Goal: Complete application form

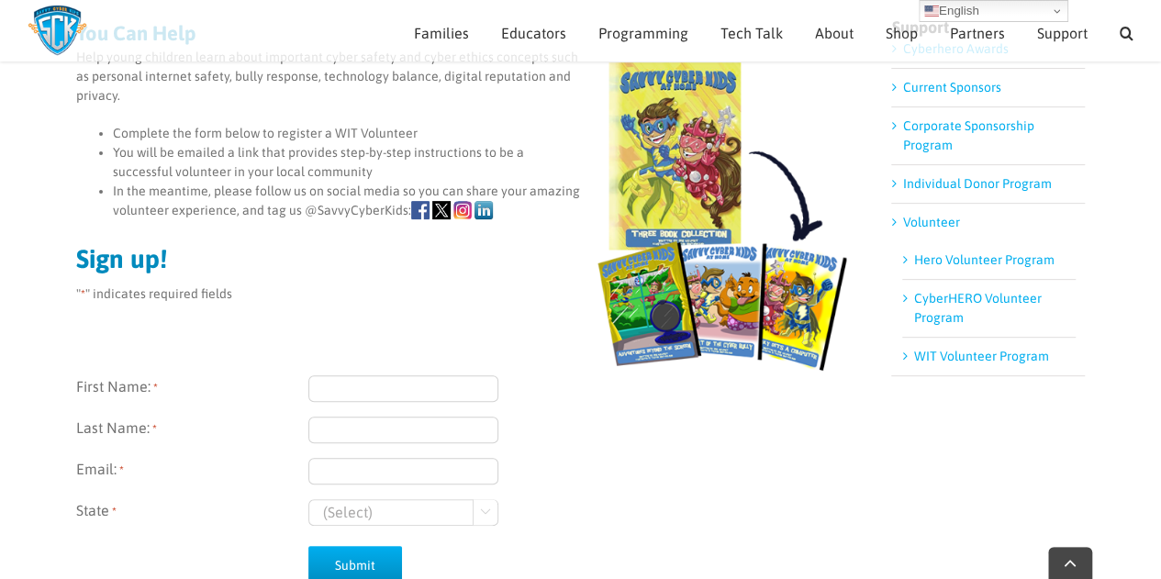
scroll to position [243, 0]
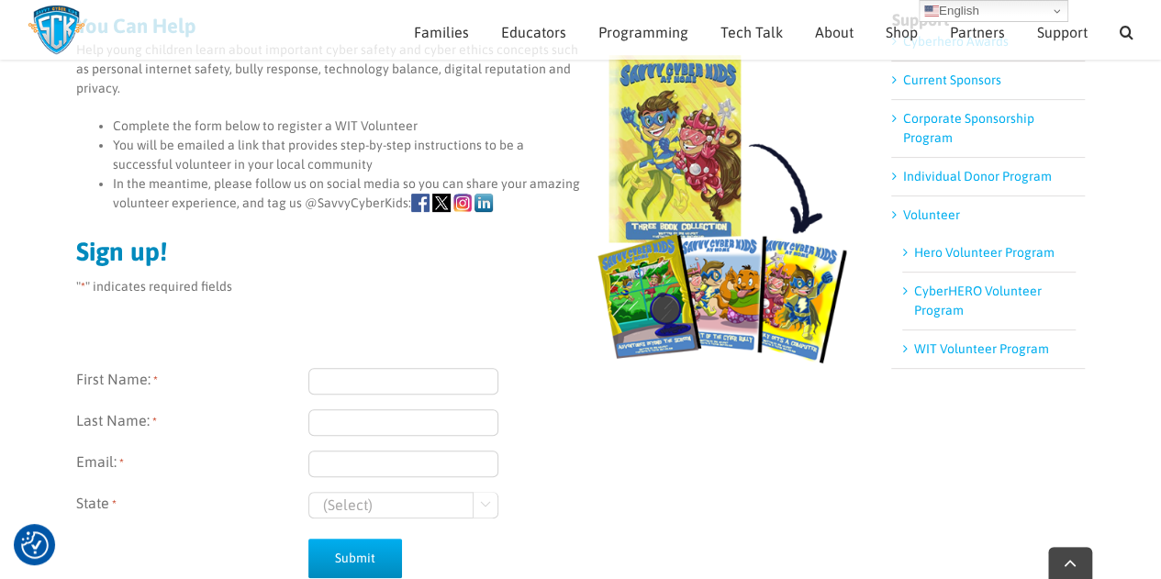
click at [416, 372] on input "First Name: *" at bounding box center [403, 381] width 190 height 27
type input "a"
type input "[PERSON_NAME]"
type input "Sweet"
type input "[EMAIL_ADDRESS][DOMAIN_NAME]"
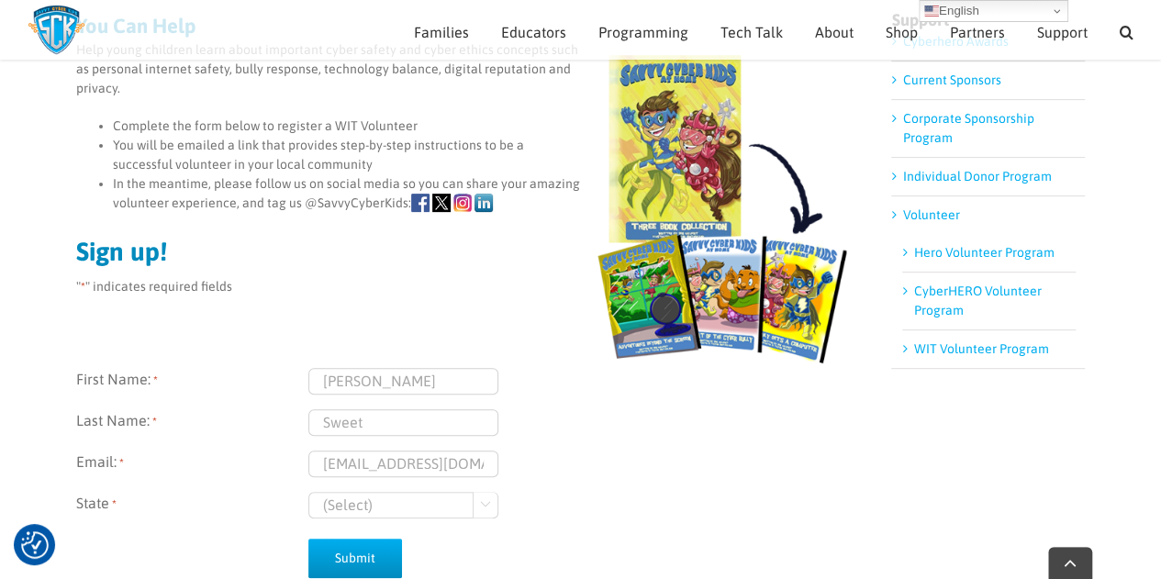
click at [432, 511] on select "(Select) [US_STATE] [US_STATE]" at bounding box center [403, 505] width 190 height 27
select select "[US_STATE]"
click at [308, 492] on select "(Select) [US_STATE] [US_STATE]" at bounding box center [403, 505] width 190 height 27
click at [378, 557] on input "Submit" at bounding box center [355, 558] width 94 height 39
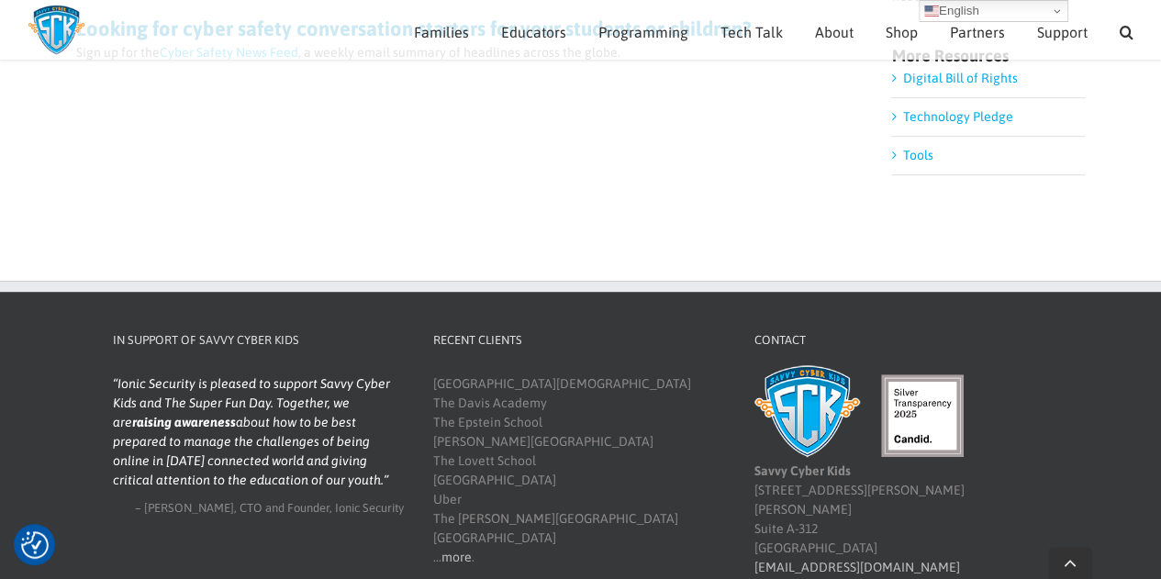
scroll to position [349, 0]
